Goal: Information Seeking & Learning: Learn about a topic

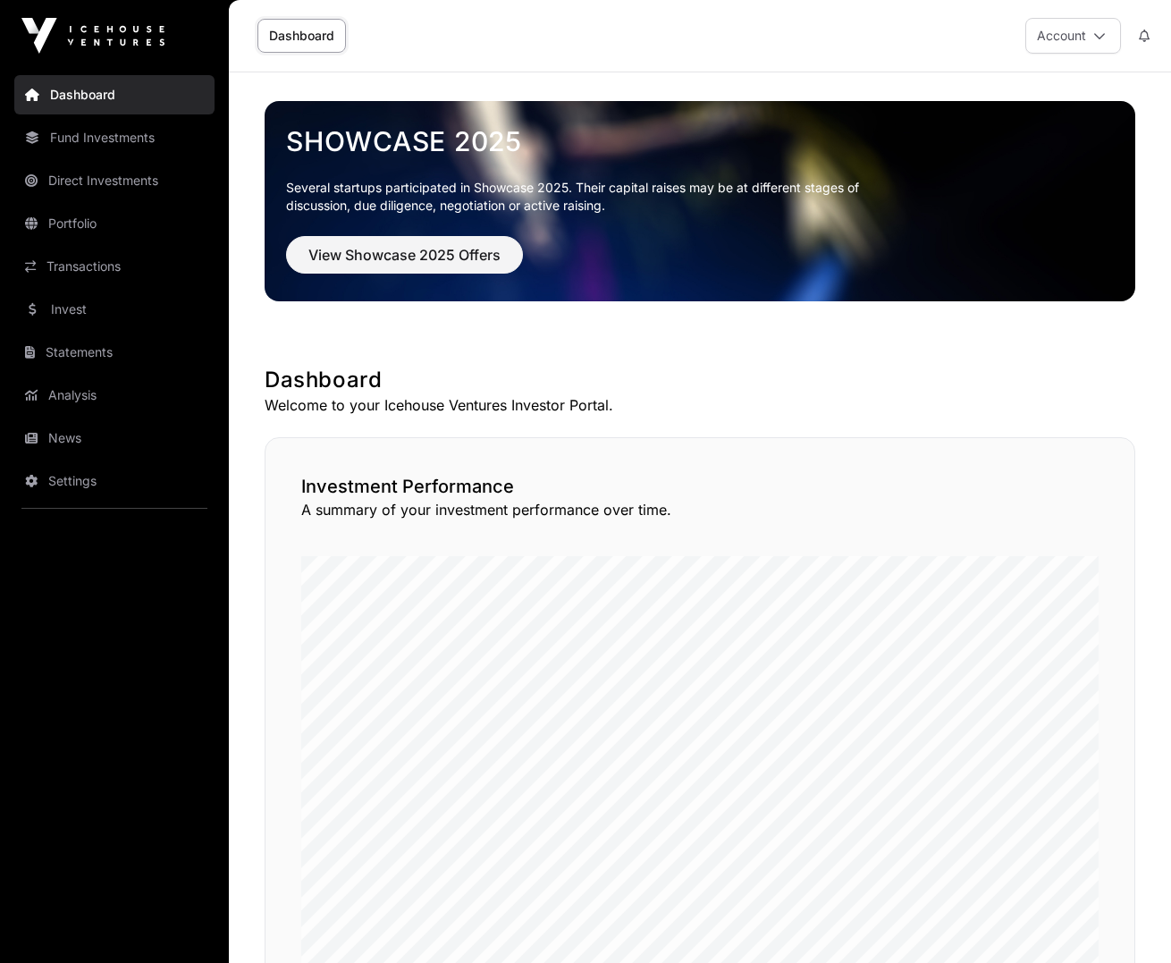
click at [305, 49] on link "Dashboard" at bounding box center [301, 36] width 89 height 34
click at [130, 220] on link "Portfolio" at bounding box center [114, 223] width 200 height 39
click at [74, 230] on link "Portfolio" at bounding box center [114, 223] width 200 height 39
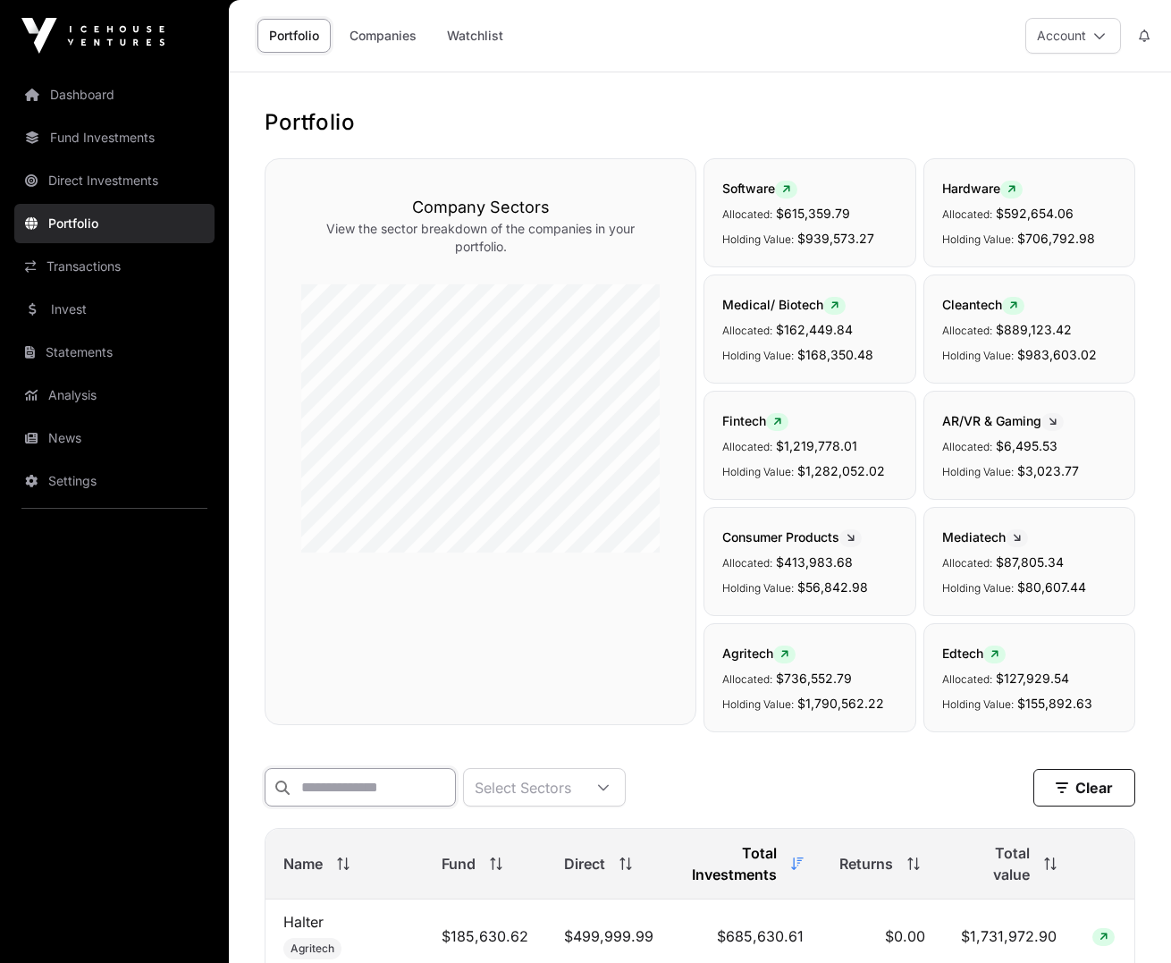
click at [411, 796] on input "text" at bounding box center [360, 787] width 191 height 38
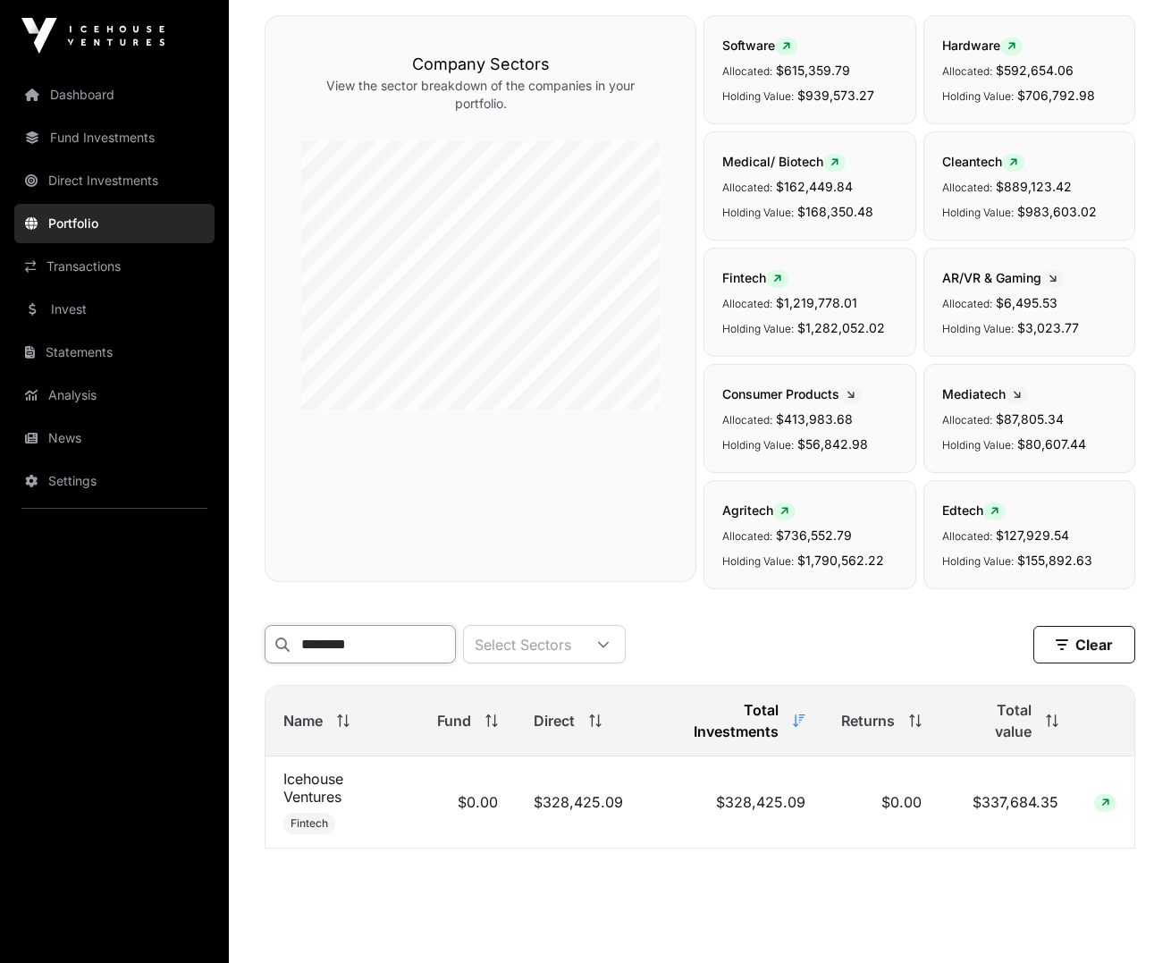
scroll to position [177, 0]
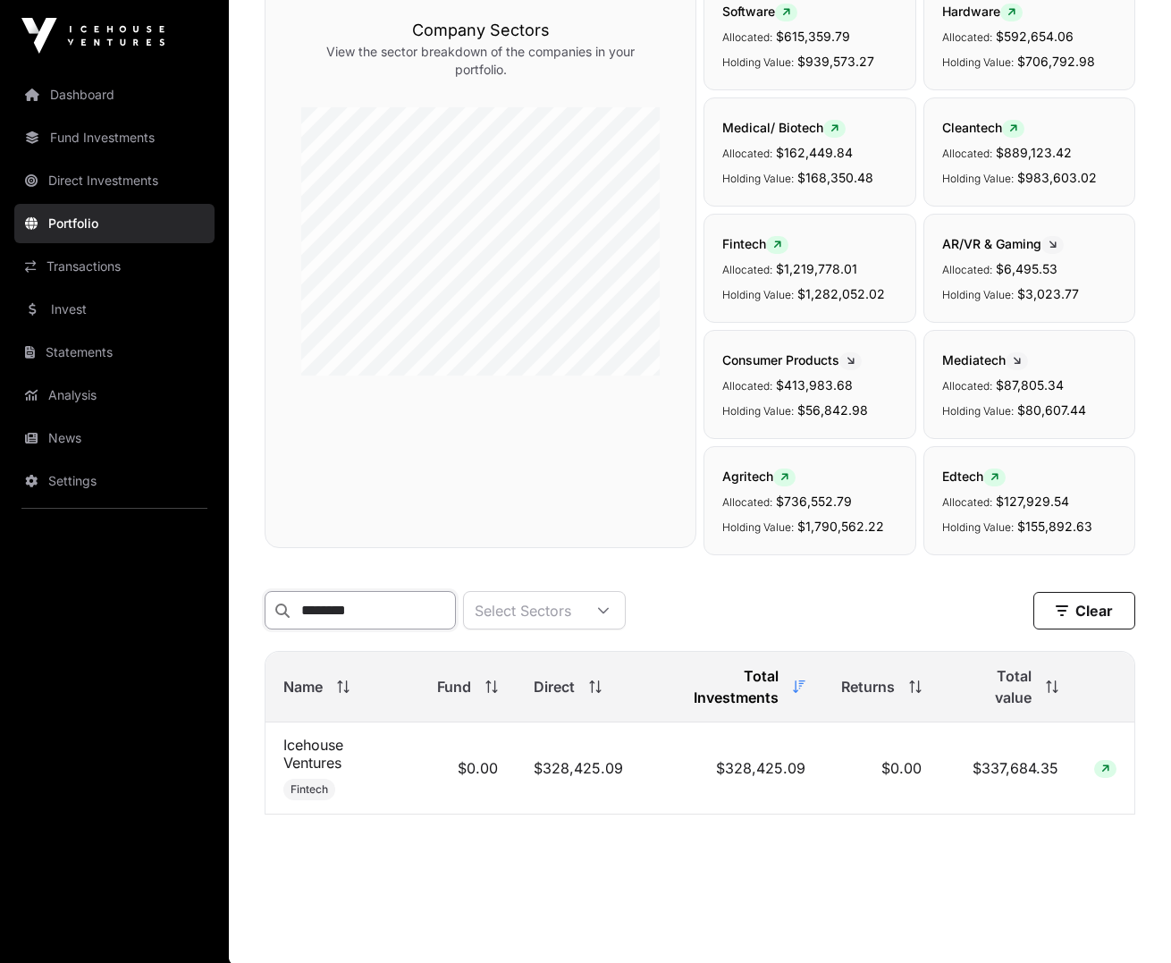
type input "********"
click at [317, 763] on link "Icehouse Ventures" at bounding box center [313, 754] width 60 height 36
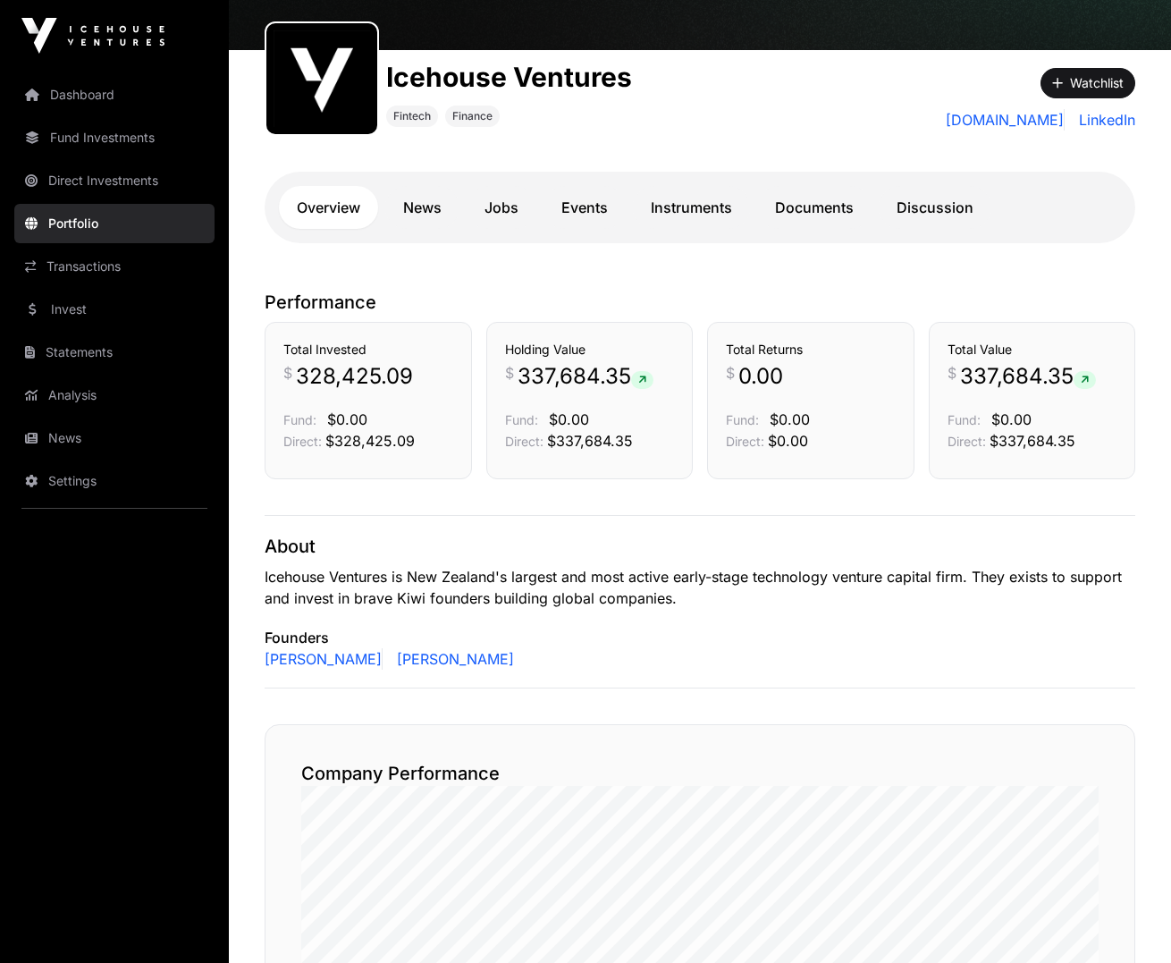
scroll to position [195, 0]
click at [713, 217] on link "Instruments" at bounding box center [691, 206] width 117 height 43
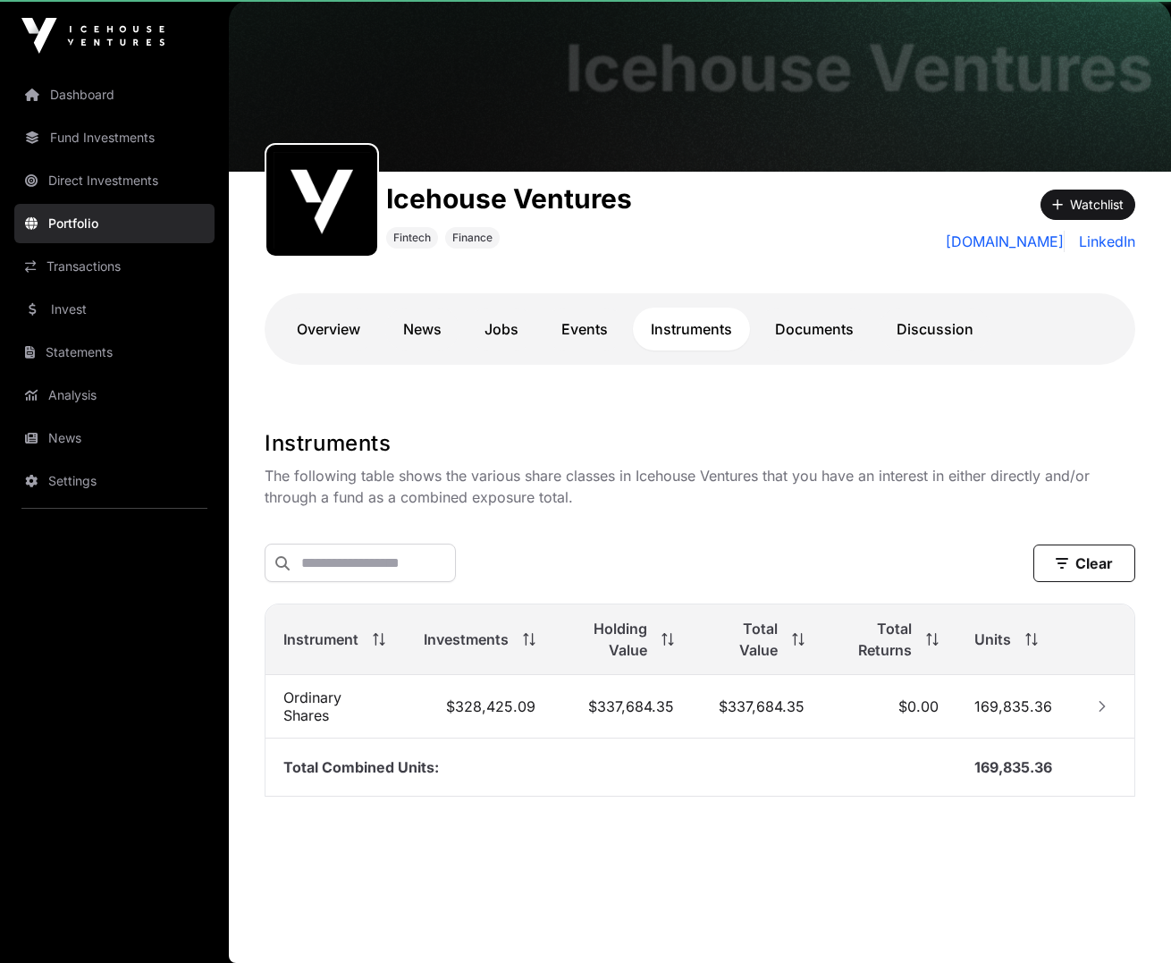
scroll to position [72, 0]
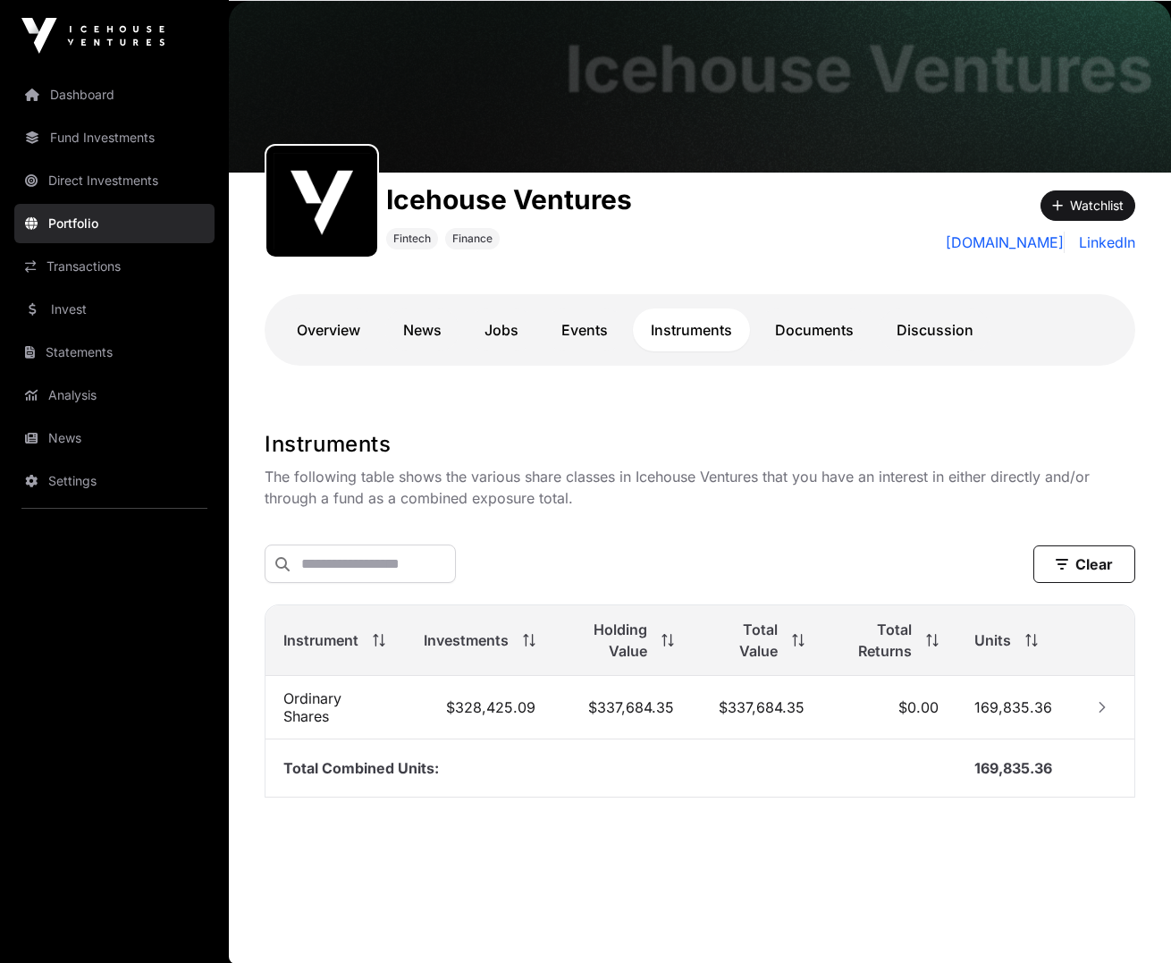
click at [566, 319] on link "Events" at bounding box center [585, 329] width 82 height 43
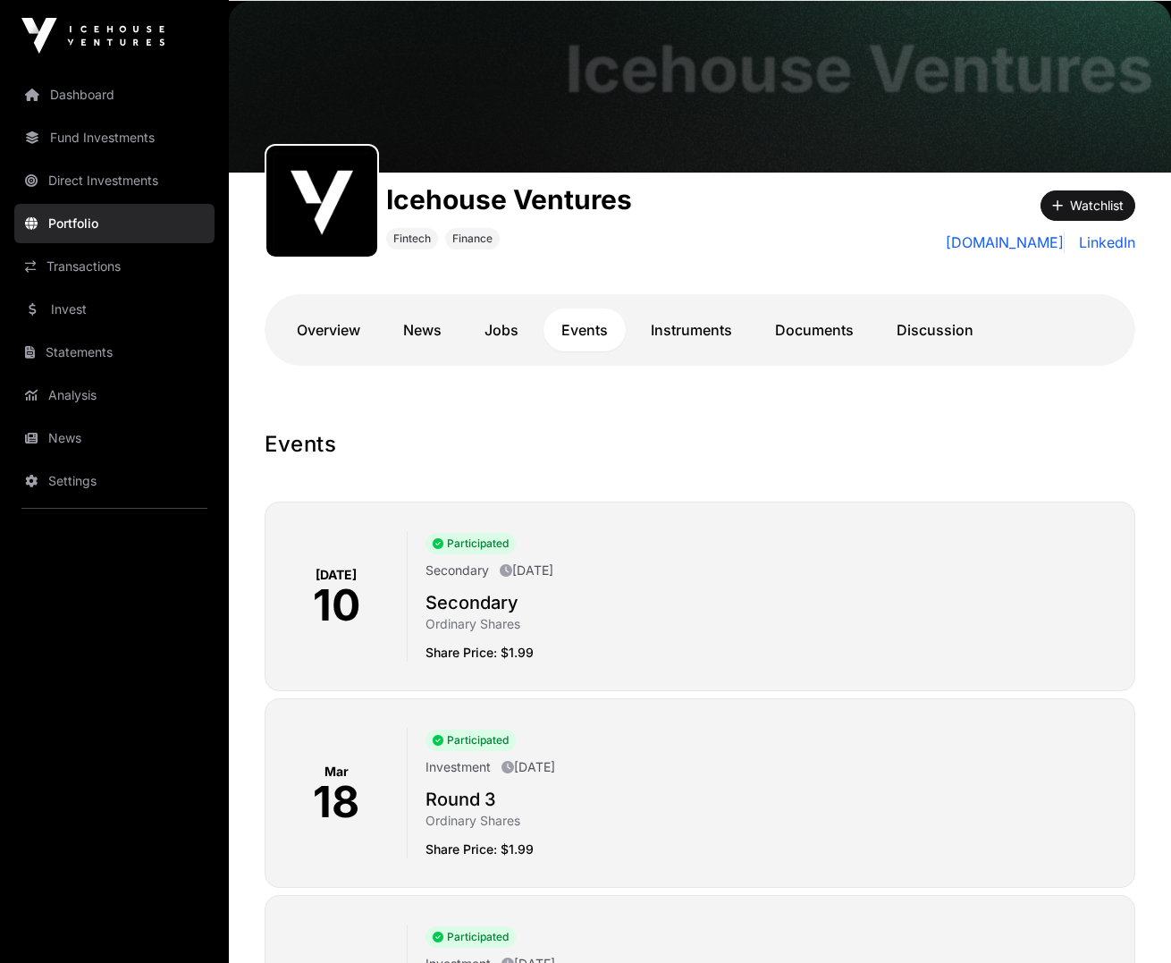
click at [687, 321] on link "Instruments" at bounding box center [691, 329] width 117 height 43
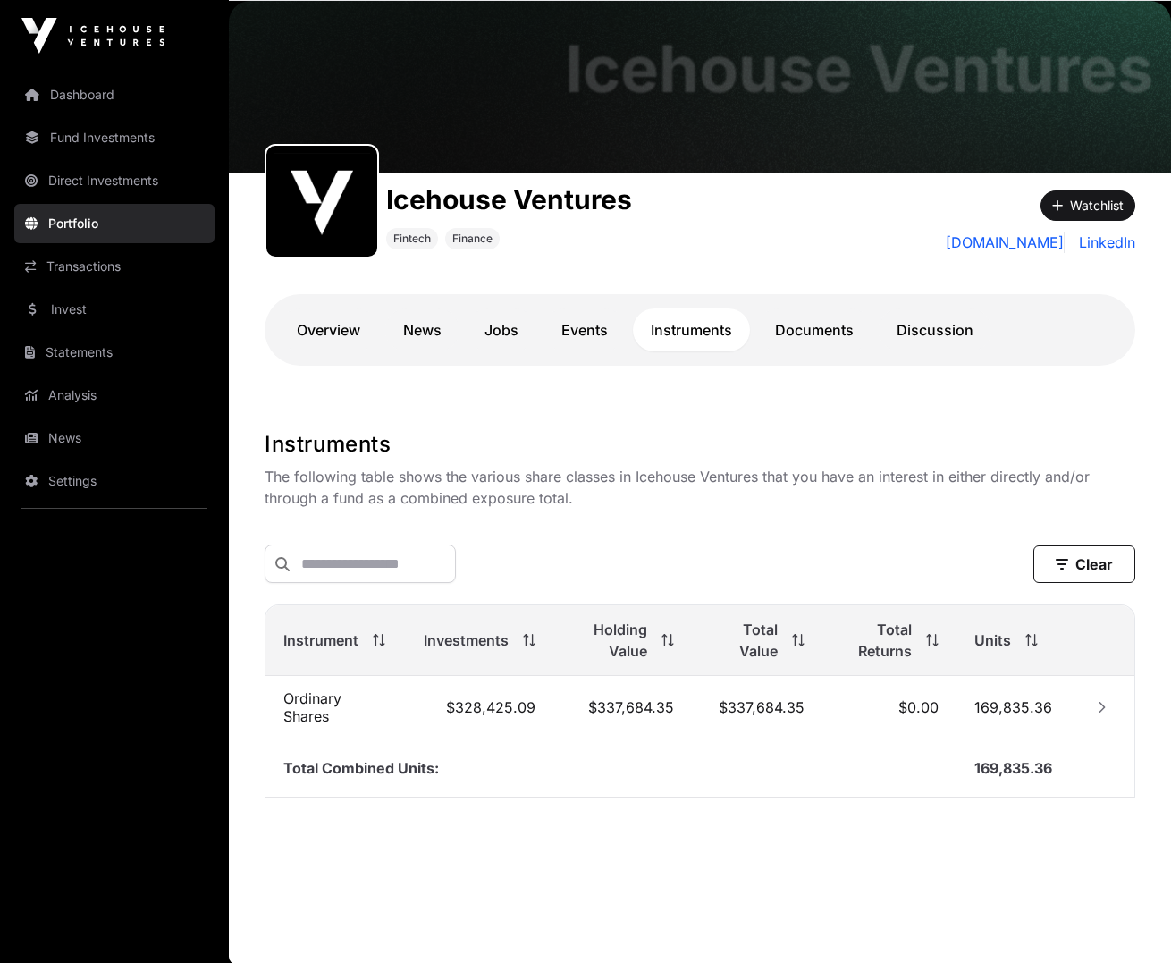
click at [638, 321] on link "Instruments" at bounding box center [691, 329] width 117 height 43
click at [145, 192] on link "Direct Investments" at bounding box center [114, 180] width 200 height 39
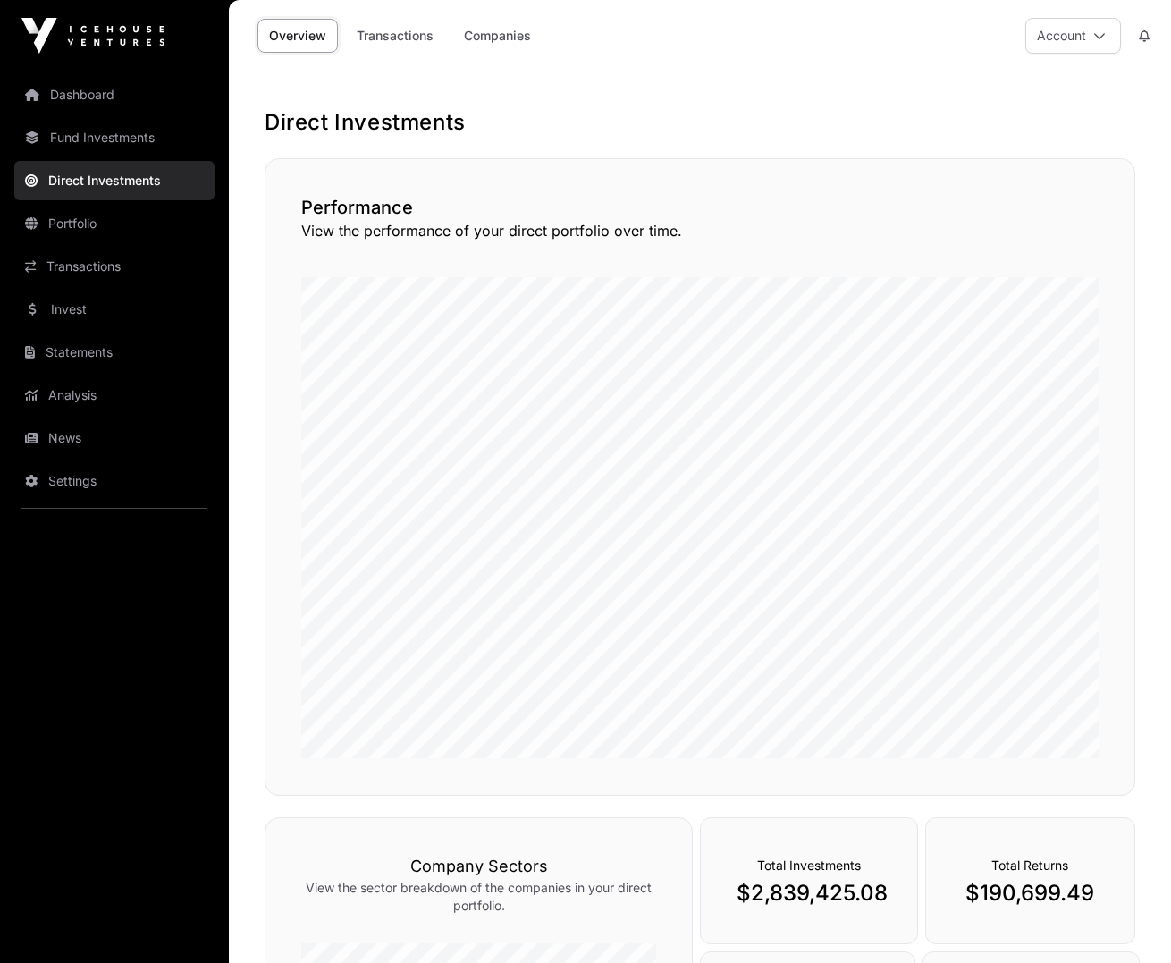
click at [114, 307] on link "Invest" at bounding box center [114, 309] width 200 height 39
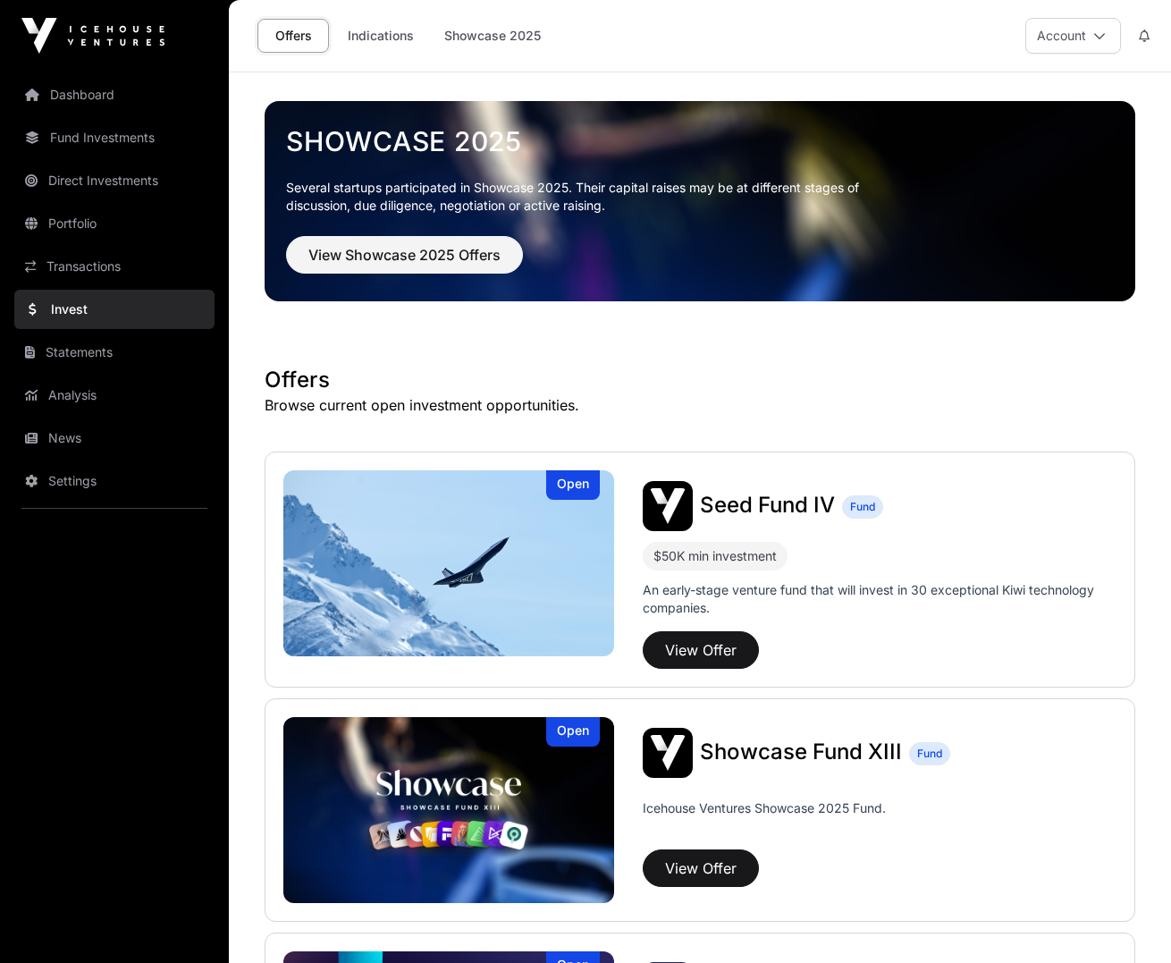
click at [386, 33] on link "Indications" at bounding box center [380, 36] width 89 height 34
click at [381, 38] on link "Indications" at bounding box center [380, 36] width 89 height 34
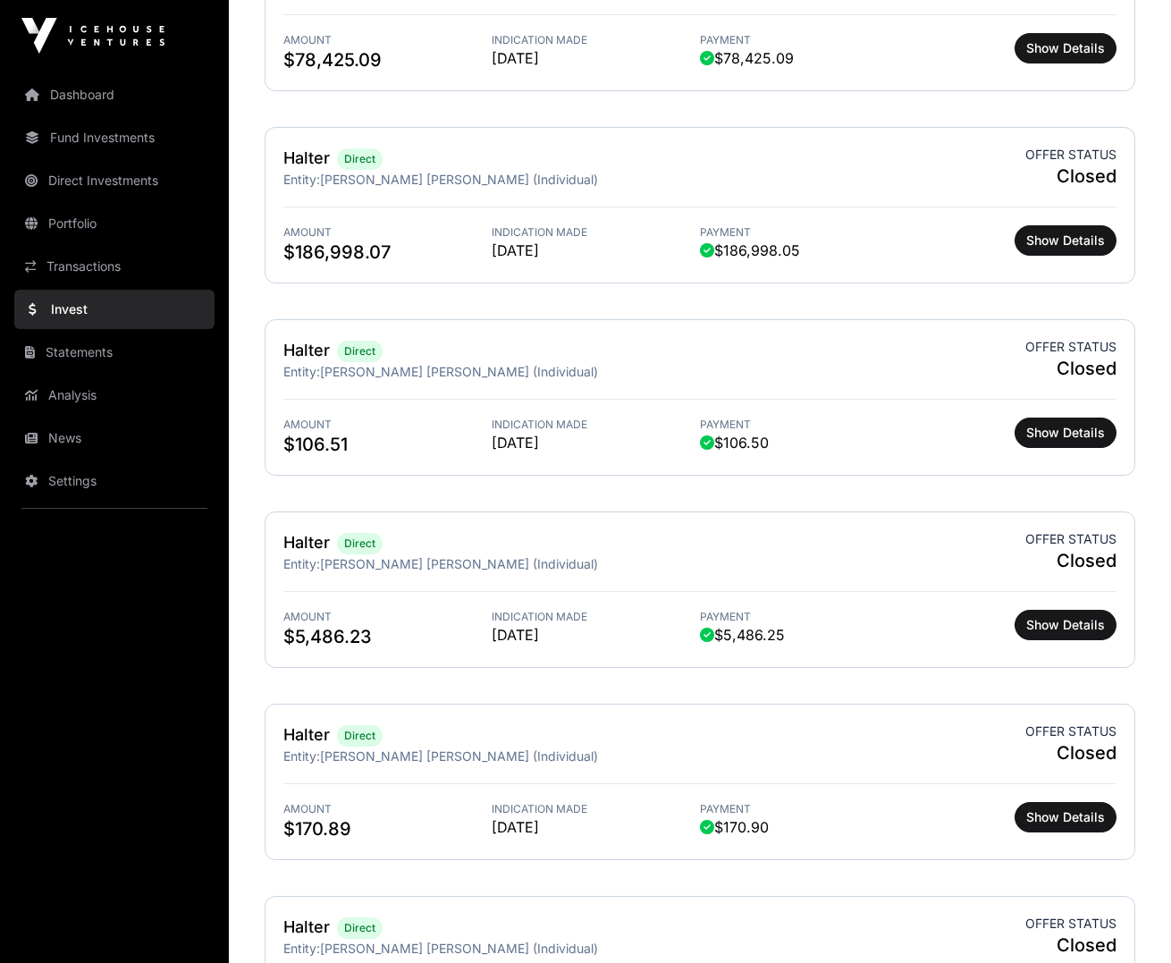
scroll to position [2120, 0]
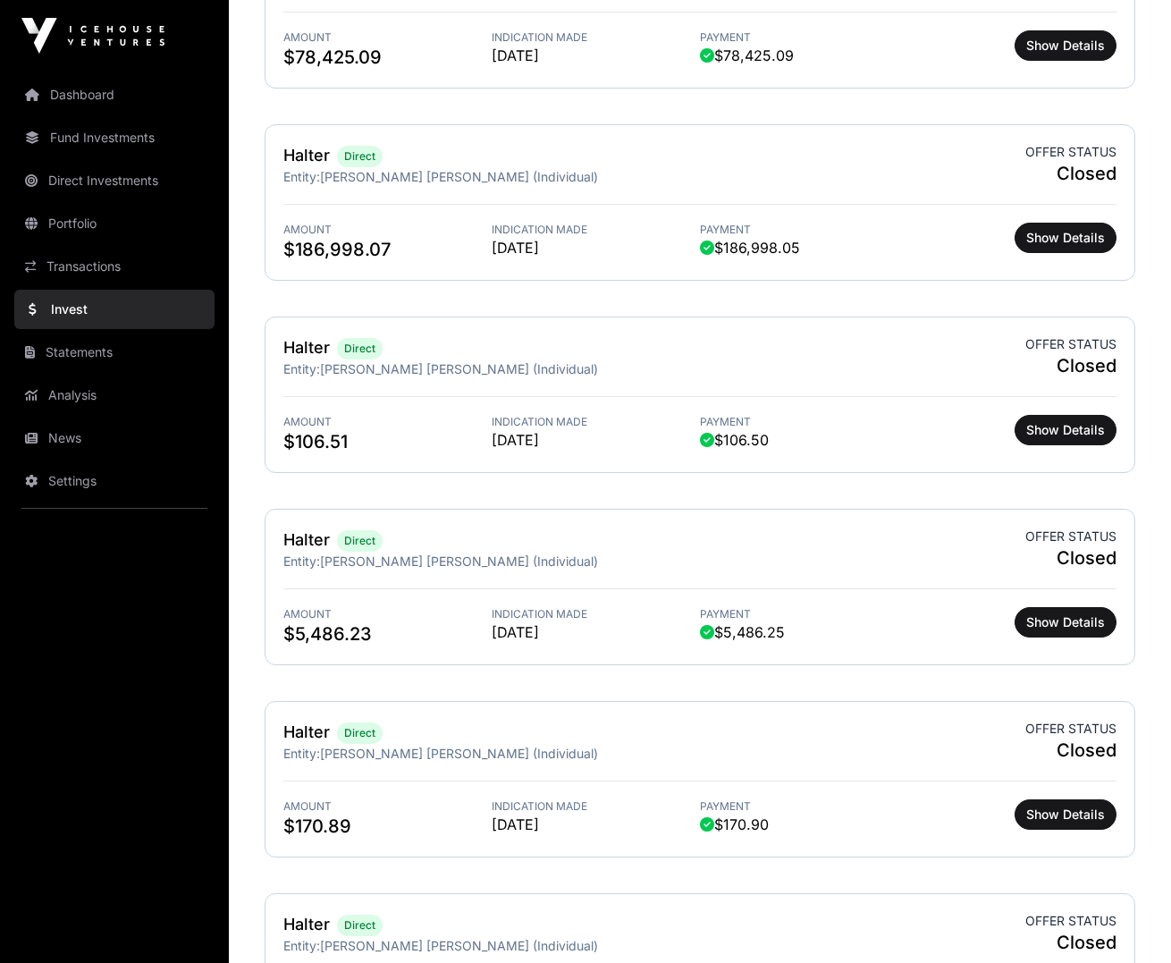
click at [129, 306] on link "Invest" at bounding box center [114, 309] width 200 height 39
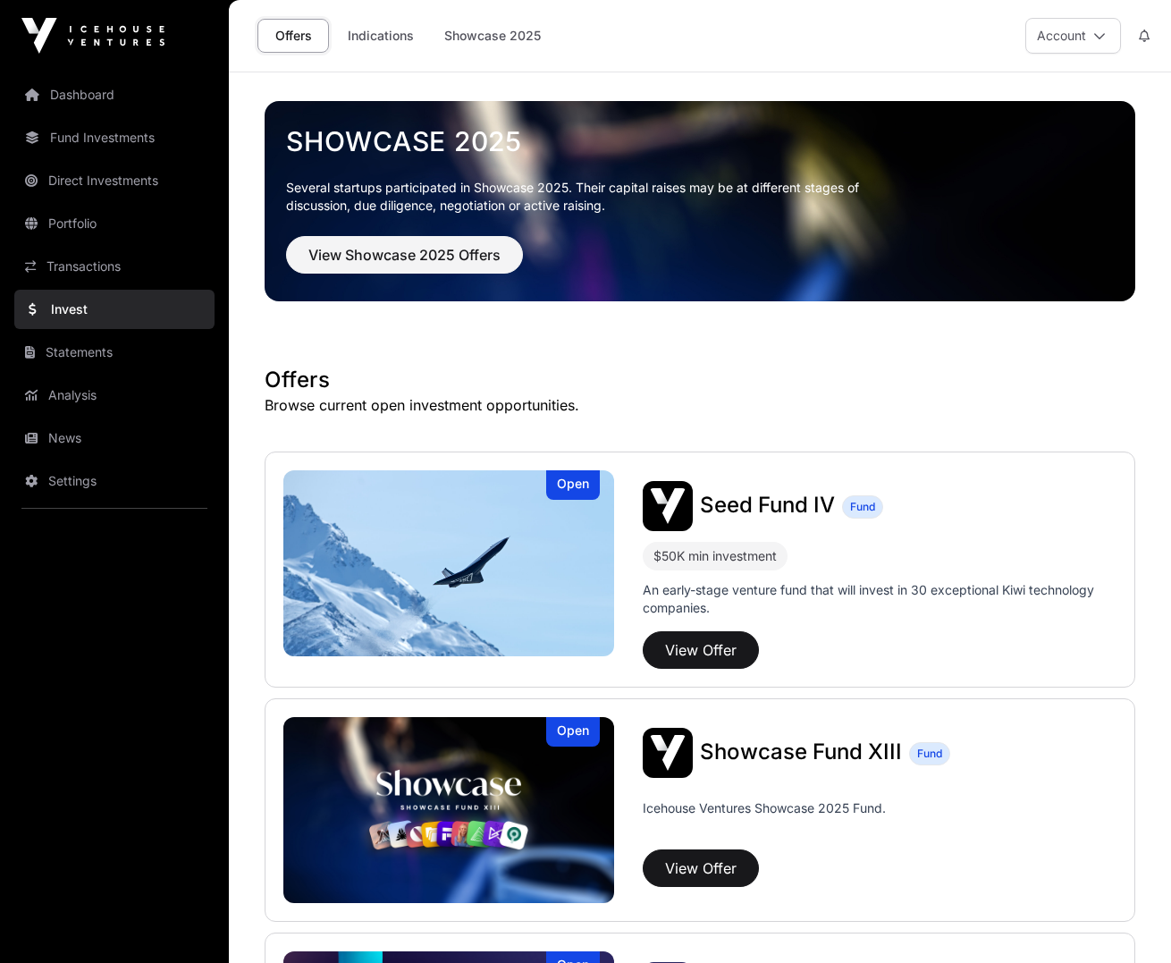
click at [1065, 404] on p "Browse current open investment opportunities." at bounding box center [700, 404] width 871 height 21
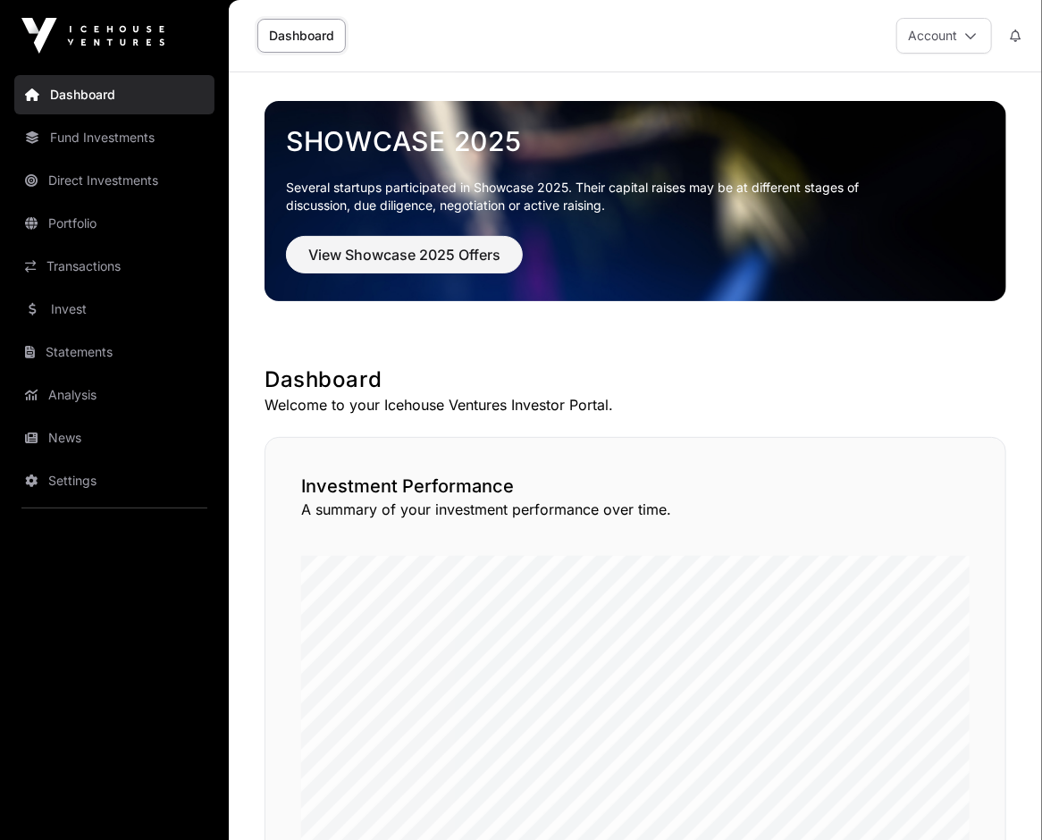
click at [129, 224] on link "Portfolio" at bounding box center [114, 223] width 200 height 39
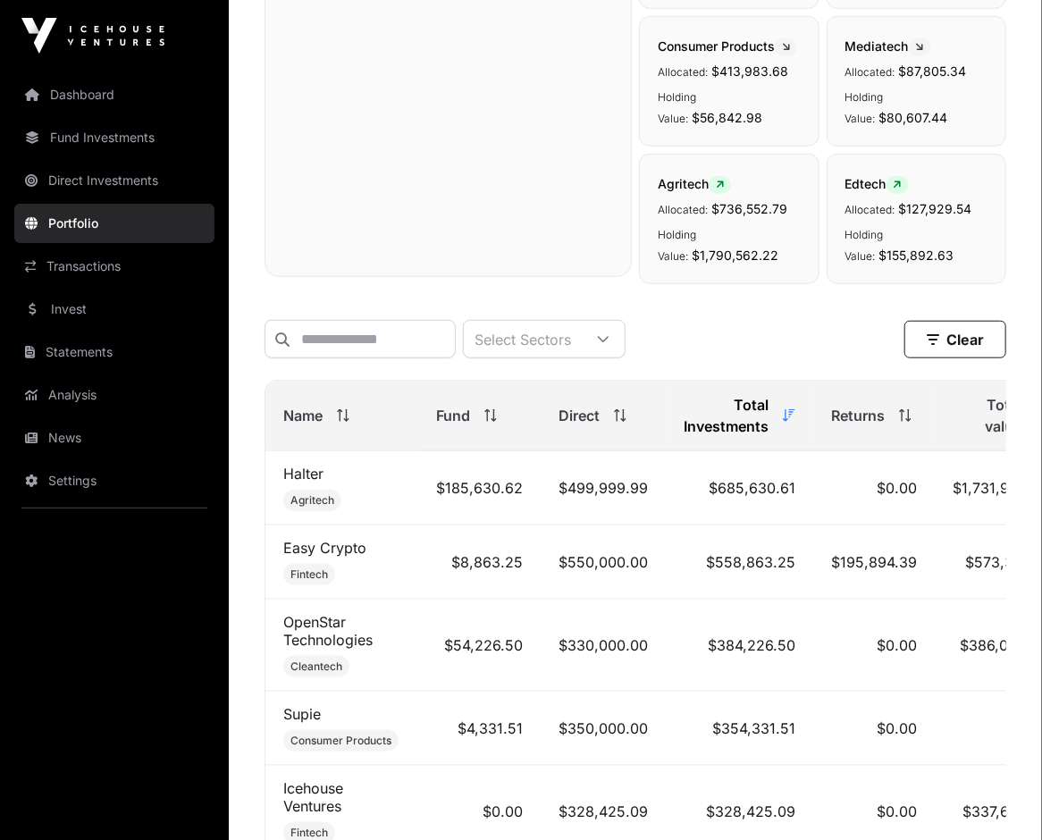
scroll to position [388, 0]
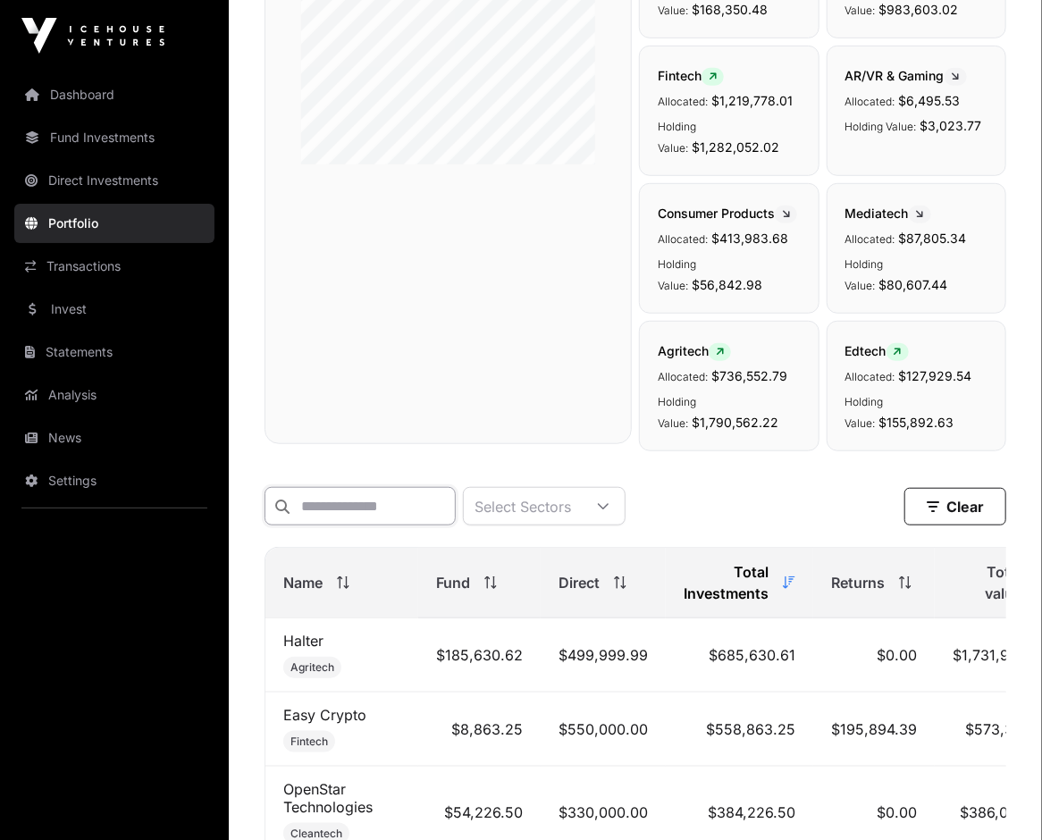
click at [341, 526] on input "text" at bounding box center [360, 506] width 191 height 38
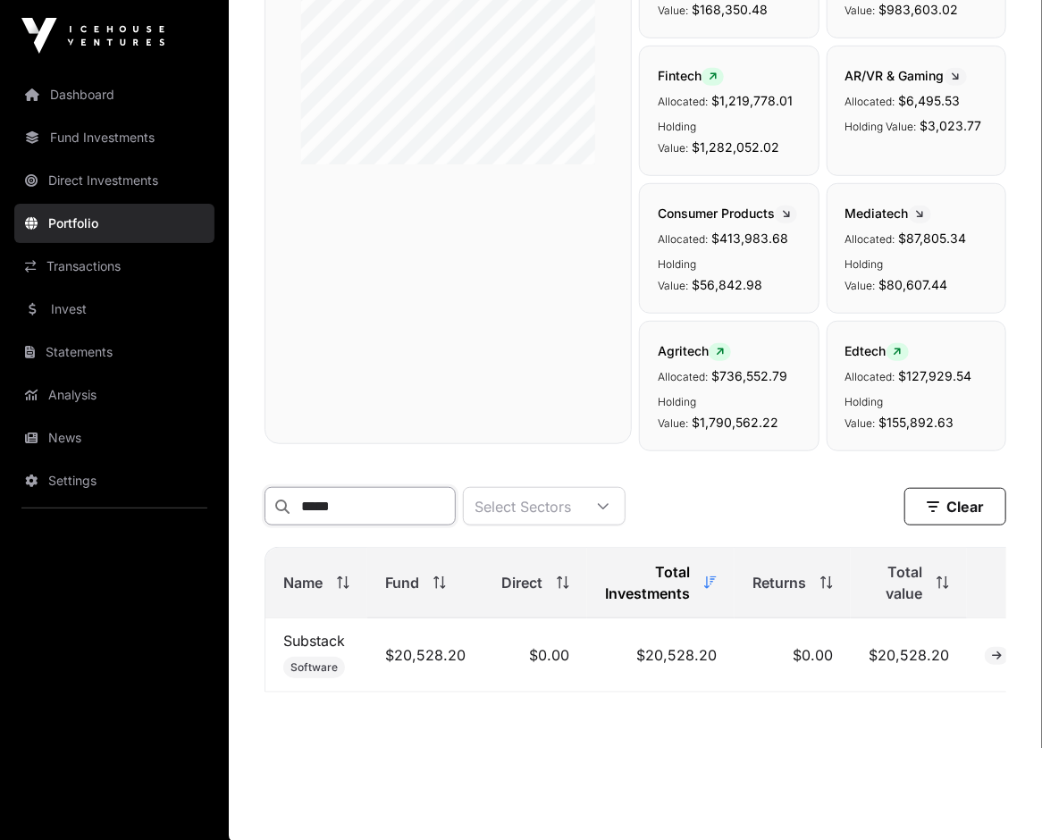
type input "*****"
